Goal: Task Accomplishment & Management: Manage account settings

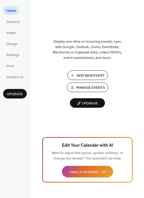
click at [89, 89] on span "Manage Events" at bounding box center [90, 87] width 29 height 5
click at [13, 44] on span "Design" at bounding box center [11, 43] width 11 height 5
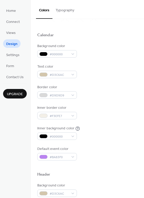
scroll to position [27, 0]
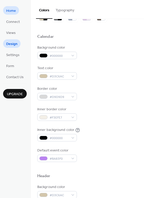
click at [16, 11] on link "Home" at bounding box center [11, 10] width 16 height 8
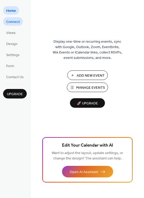
click at [13, 24] on span "Connect" at bounding box center [13, 21] width 14 height 5
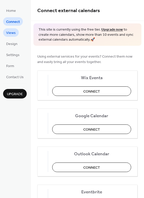
click at [13, 32] on span "Views" at bounding box center [11, 32] width 10 height 5
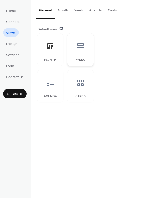
click at [80, 47] on icon at bounding box center [80, 46] width 8 height 8
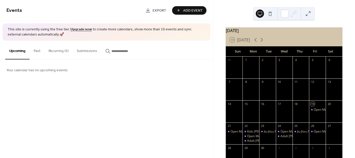
click at [59, 51] on button "Recurring (5)" at bounding box center [58, 50] width 28 height 18
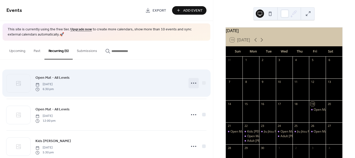
click at [194, 83] on circle at bounding box center [193, 82] width 1 height 1
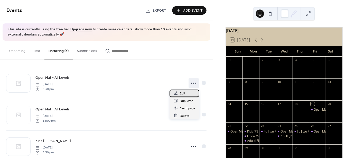
click at [181, 92] on span "Edit" at bounding box center [183, 93] width 6 height 5
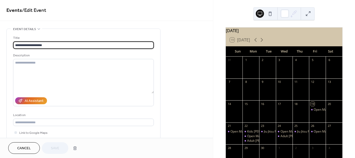
click at [23, 147] on span "Cancel" at bounding box center [24, 148] width 14 height 5
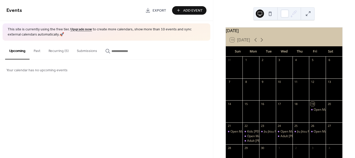
click at [60, 49] on button "Recurring (5)" at bounding box center [58, 50] width 28 height 18
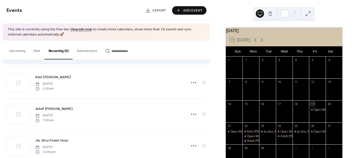
scroll to position [75, 0]
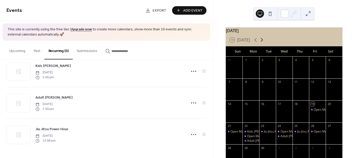
click at [263, 42] on icon at bounding box center [262, 40] width 2 height 4
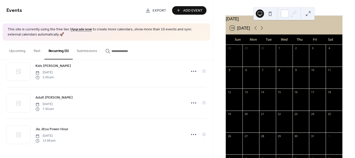
scroll to position [0, 0]
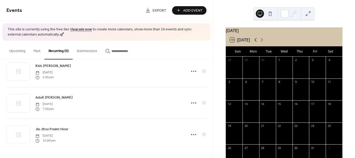
click at [256, 42] on icon at bounding box center [256, 40] width 6 height 6
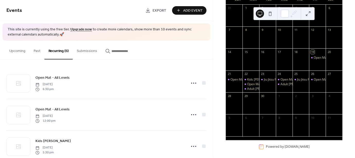
click at [57, 51] on button "Recurring (5)" at bounding box center [58, 50] width 28 height 19
click at [14, 51] on button "Upcoming" at bounding box center [17, 50] width 24 height 18
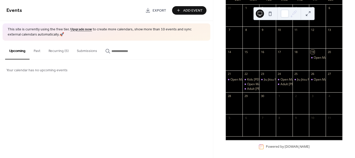
click at [60, 50] on button "Recurring (5)" at bounding box center [58, 50] width 28 height 18
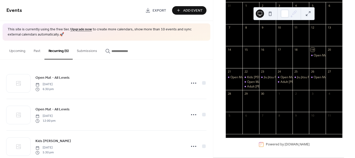
scroll to position [56, 0]
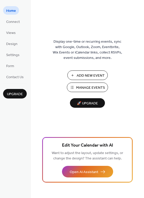
click at [85, 88] on span "Manage Events" at bounding box center [90, 87] width 29 height 5
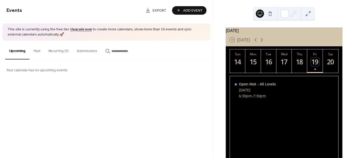
click at [56, 50] on button "Recurring (5)" at bounding box center [58, 50] width 28 height 18
